Goal: Task Accomplishment & Management: Manage account settings

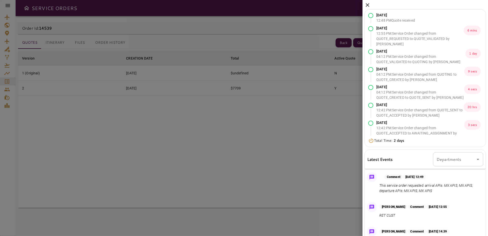
click at [301, 108] on div at bounding box center [244, 118] width 488 height 236
click at [366, 4] on icon at bounding box center [368, 5] width 6 height 6
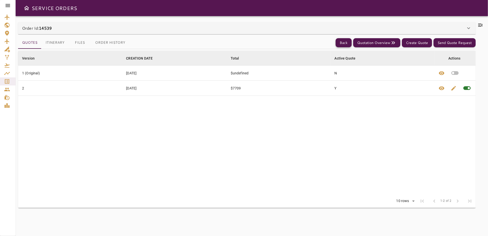
click at [339, 43] on button "Back" at bounding box center [344, 42] width 16 height 9
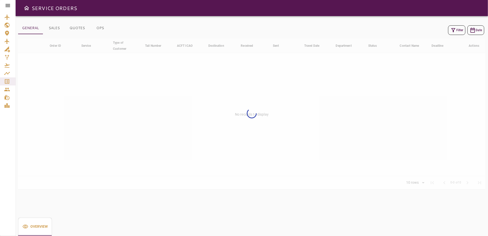
click at [454, 33] on icon "button" at bounding box center [454, 30] width 6 height 6
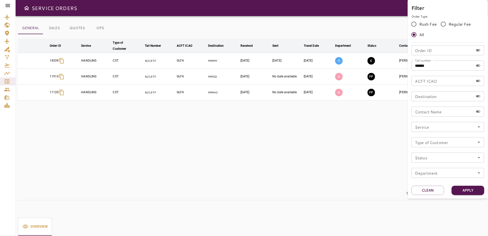
click at [356, 127] on div at bounding box center [244, 118] width 488 height 236
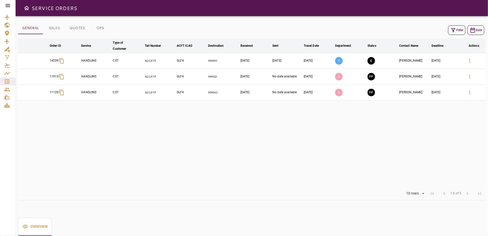
click at [168, 155] on table "arrow_downward Order ID arrow_downward Service arrow_downward Type of Customer …" at bounding box center [252, 113] width 468 height 148
